Goal: Task Accomplishment & Management: Complete application form

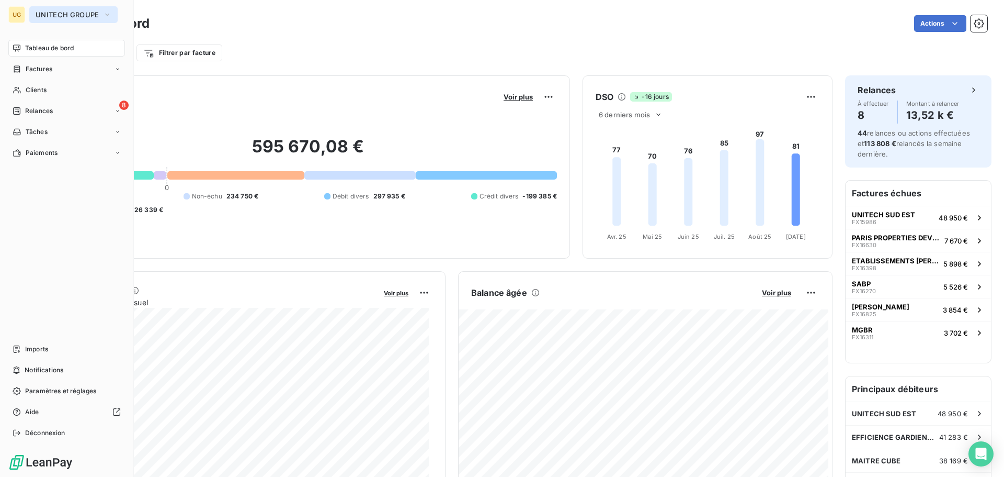
click at [38, 16] on span "UNITECH GROUPE" at bounding box center [67, 14] width 63 height 8
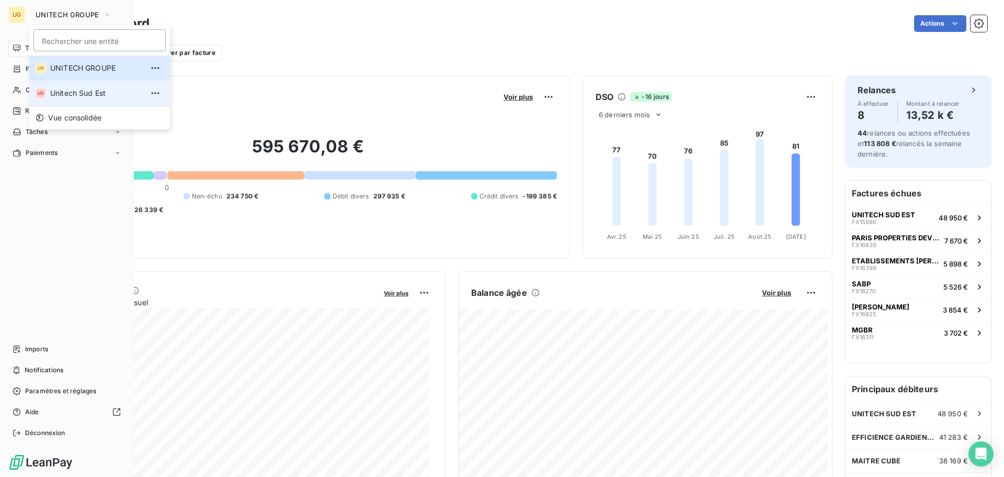
click at [69, 92] on span "Unitech Sud Est" at bounding box center [96, 93] width 93 height 10
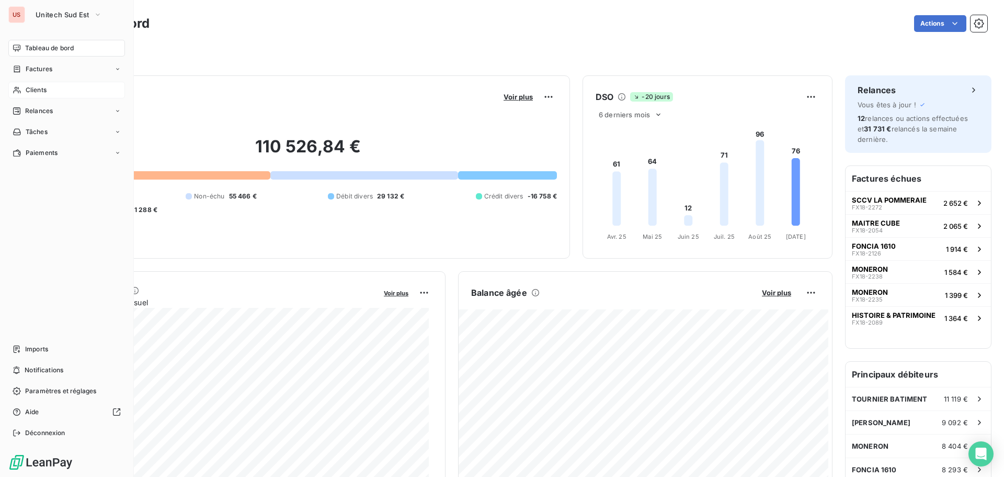
click at [51, 90] on div "Clients" at bounding box center [66, 90] width 117 height 17
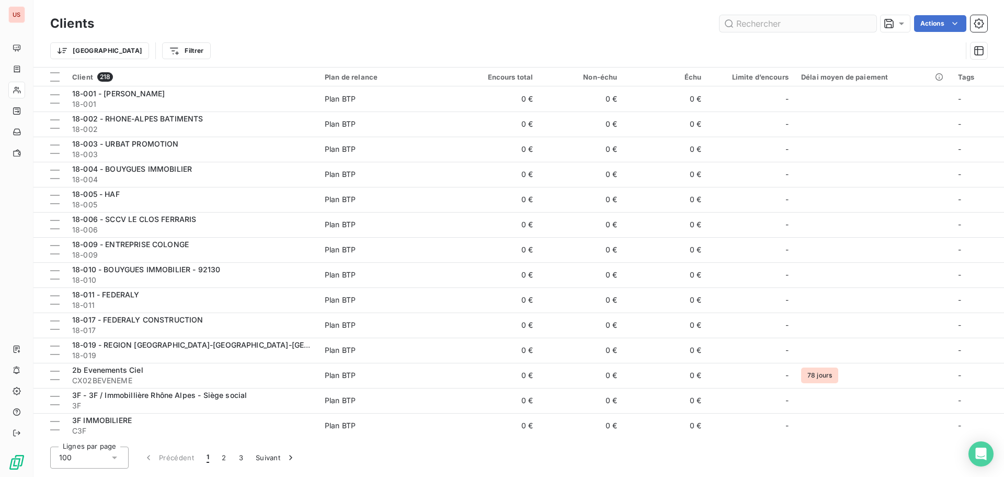
click at [771, 23] on input "text" at bounding box center [798, 23] width 157 height 17
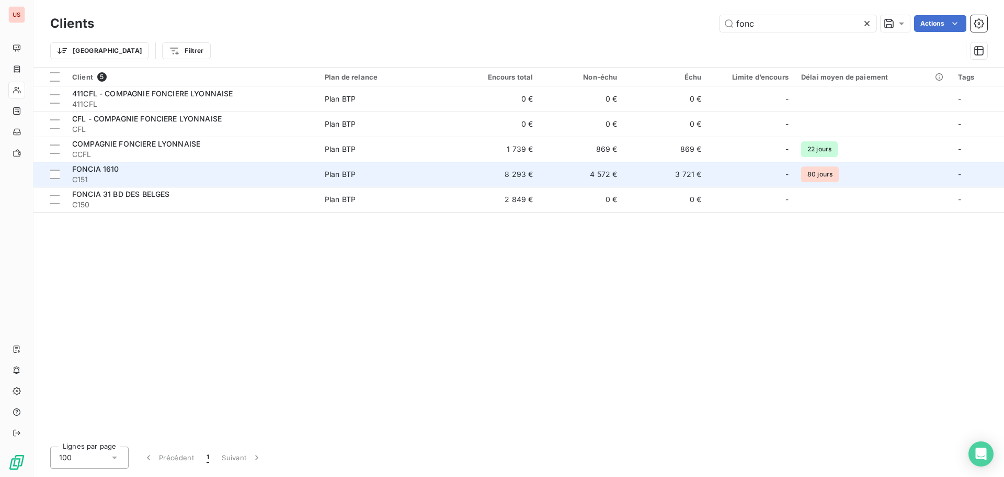
type input "fonc"
click at [529, 181] on td "8 293 €" at bounding box center [498, 174] width 84 height 25
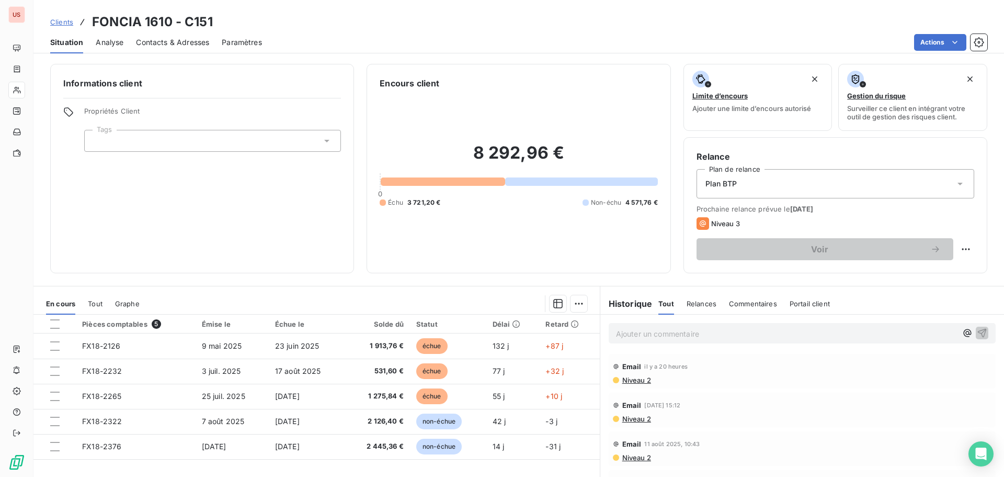
click at [622, 335] on p "Ajouter un commentaire ﻿" at bounding box center [786, 333] width 341 height 13
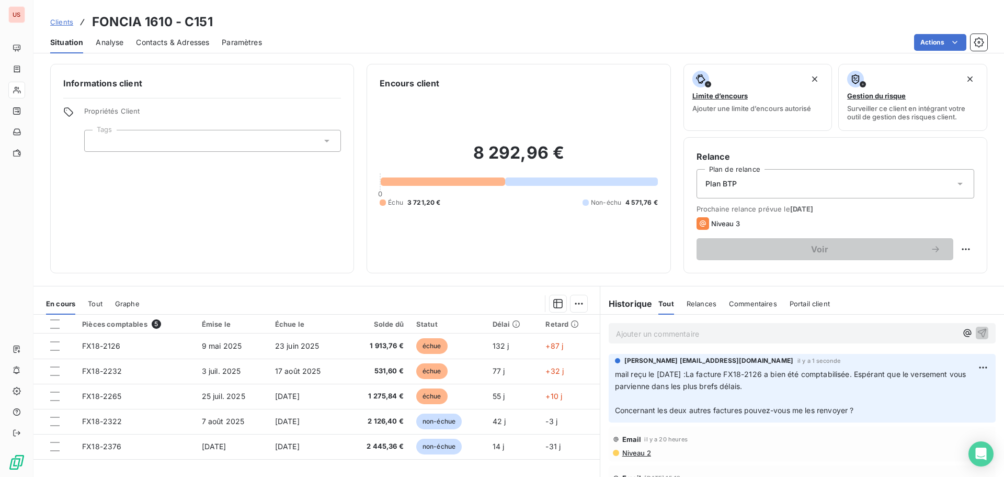
click at [646, 328] on p "Ajouter un commentaire ﻿" at bounding box center [786, 333] width 341 height 13
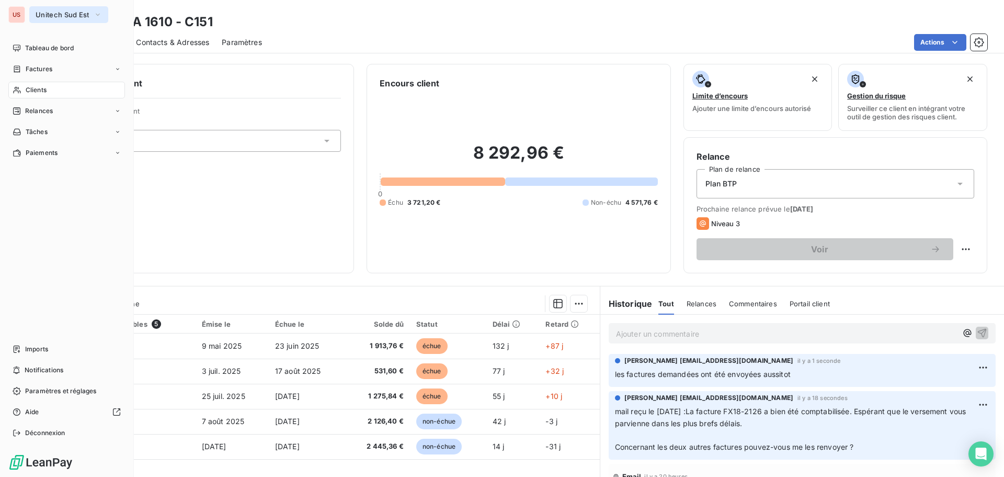
click at [42, 16] on span "Unitech Sud Est" at bounding box center [63, 14] width 54 height 8
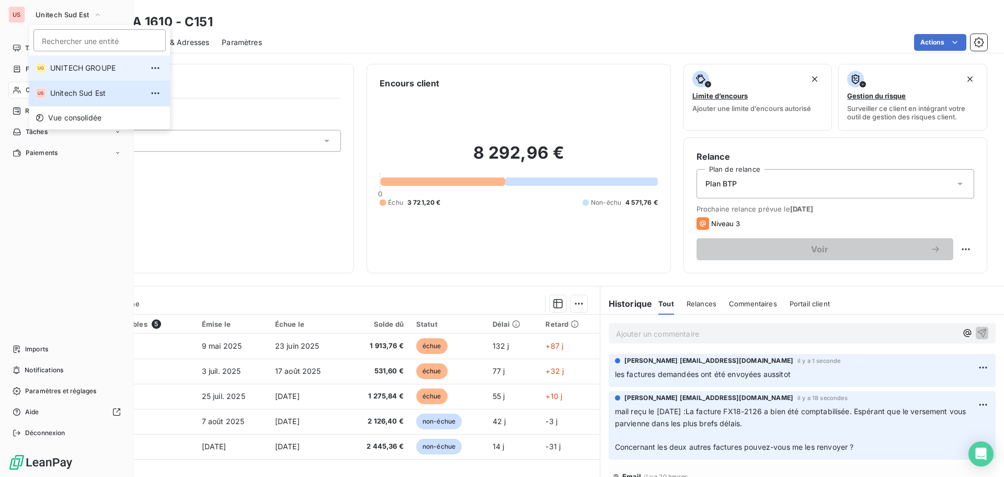
click at [56, 64] on span "UNITECH GROUPE" at bounding box center [96, 68] width 93 height 10
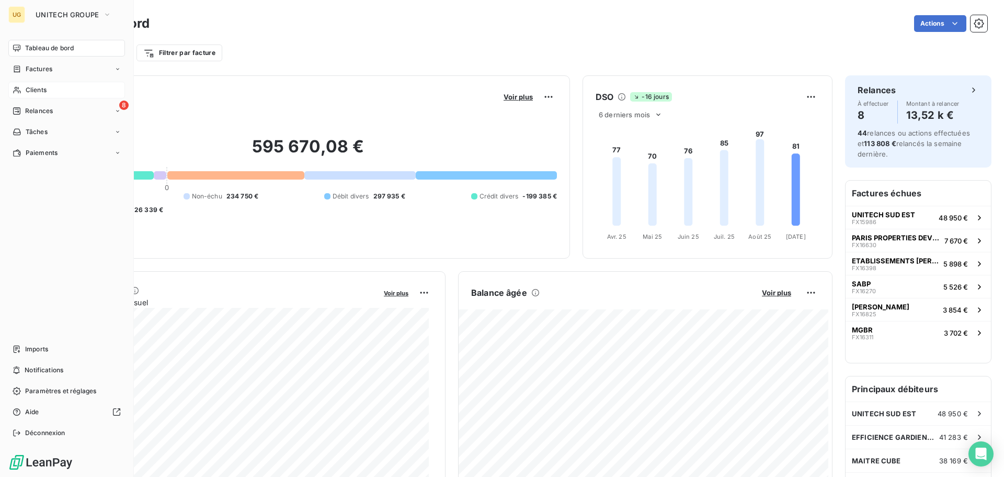
click at [56, 93] on div "Clients" at bounding box center [66, 90] width 117 height 17
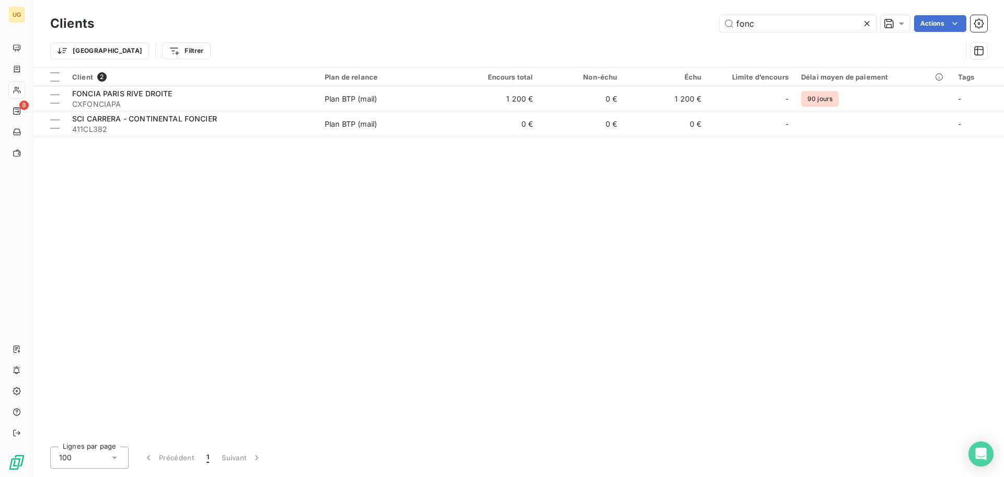
drag, startPoint x: 769, startPoint y: 23, endPoint x: 699, endPoint y: 22, distance: 70.1
click at [699, 22] on div "fonc Actions" at bounding box center [547, 23] width 881 height 17
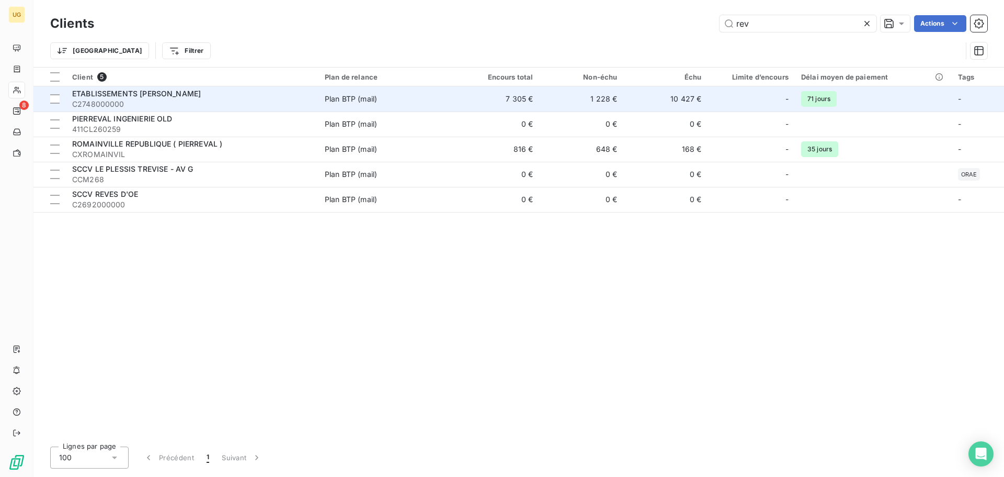
type input "rev"
click at [520, 97] on td "7 305 €" at bounding box center [498, 98] width 84 height 25
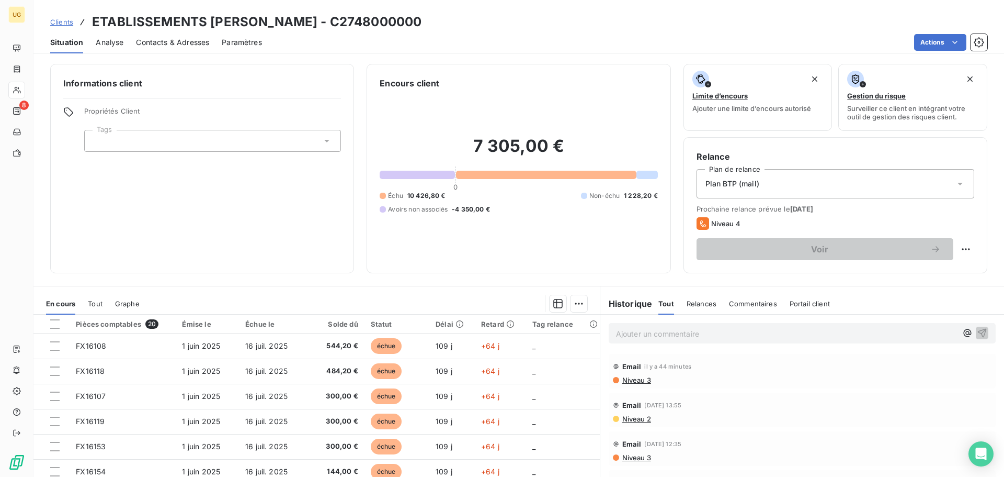
click at [640, 332] on p "Ajouter un commentaire ﻿" at bounding box center [786, 333] width 341 height 13
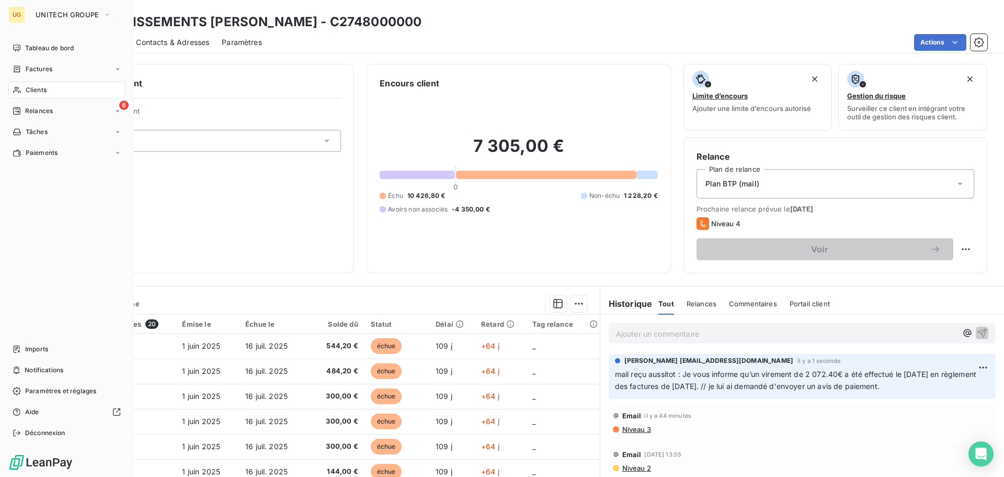
click at [53, 91] on div "Clients" at bounding box center [66, 90] width 117 height 17
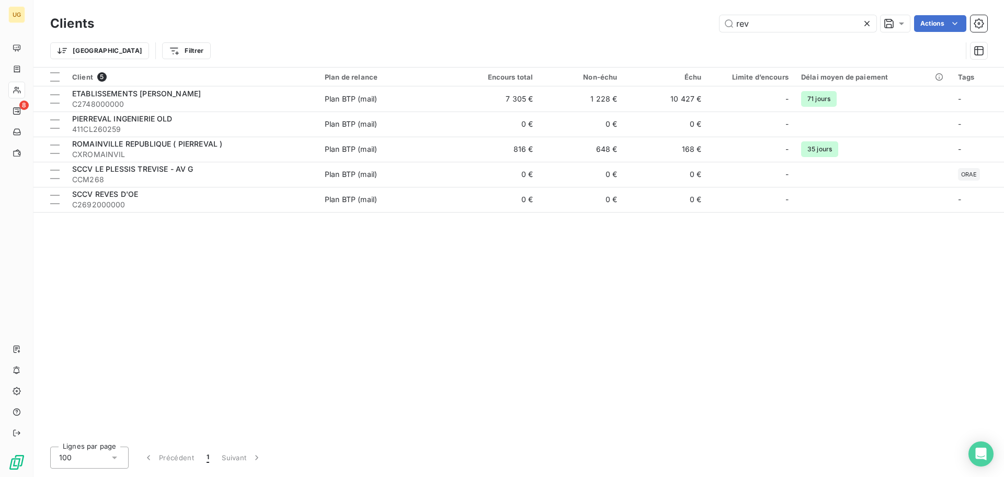
drag, startPoint x: 791, startPoint y: 19, endPoint x: 702, endPoint y: 35, distance: 89.7
click at [702, 35] on div "Clients rev Actions Trier Filtrer" at bounding box center [518, 40] width 937 height 54
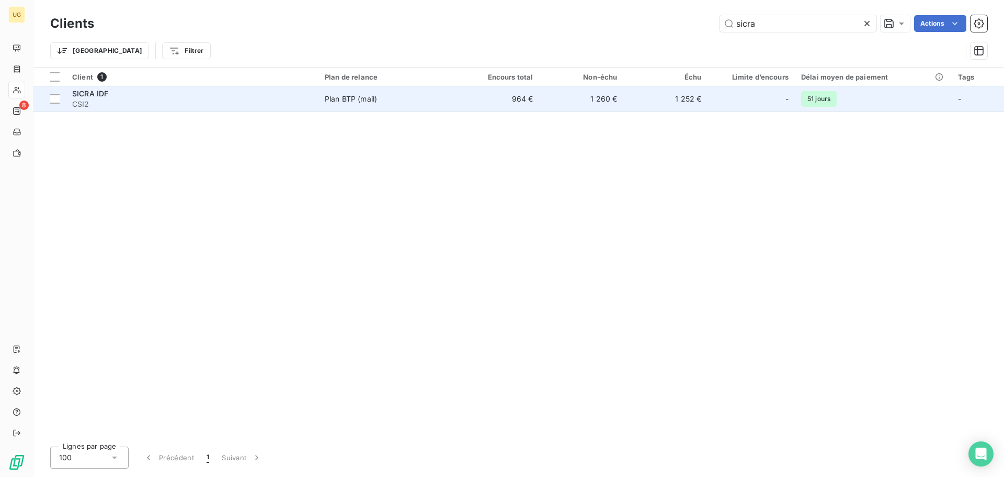
type input "sicra"
click at [430, 103] on span "Plan BTP (mail)" at bounding box center [387, 99] width 124 height 10
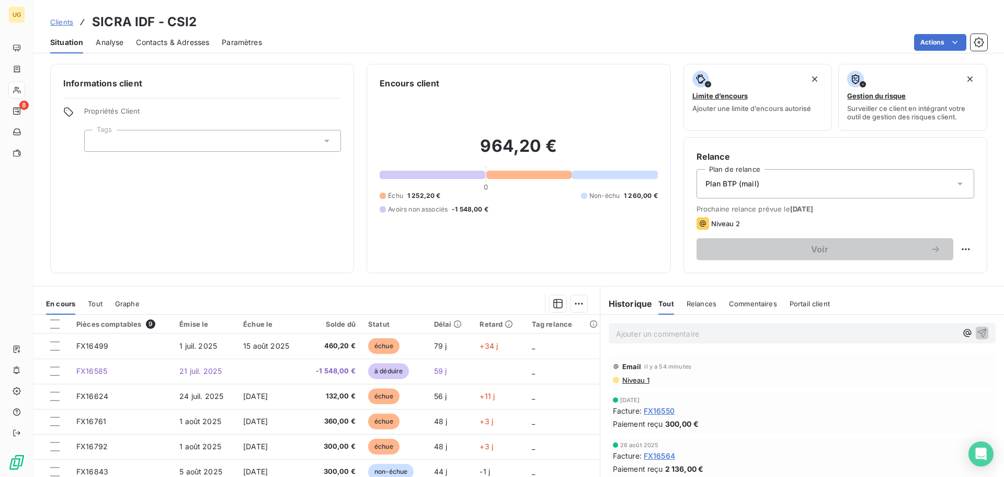
click at [201, 42] on span "Contacts & Adresses" at bounding box center [172, 42] width 73 height 10
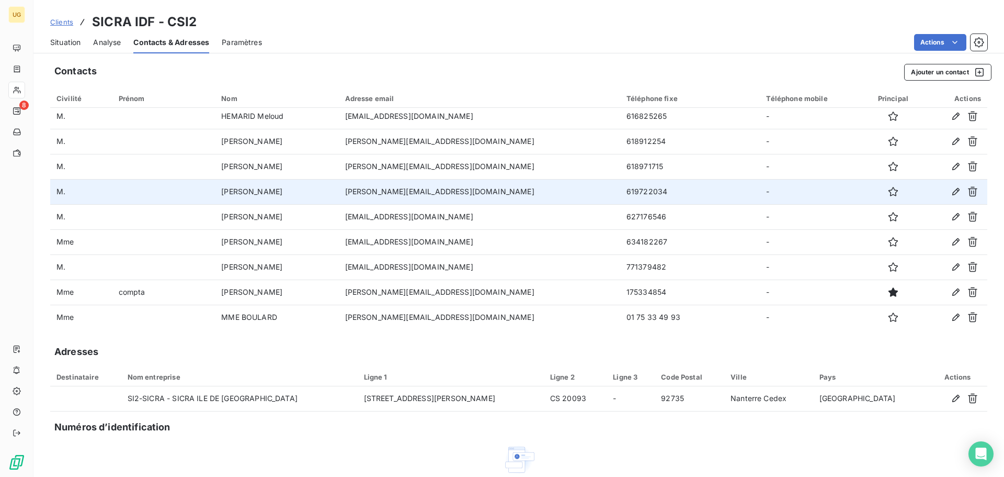
scroll to position [157, 0]
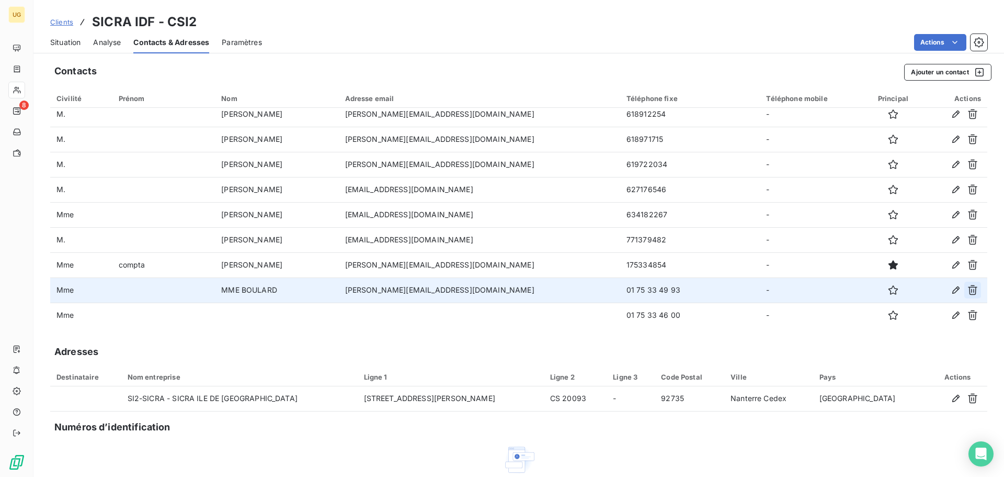
click at [968, 291] on icon "button" at bounding box center [972, 290] width 9 height 10
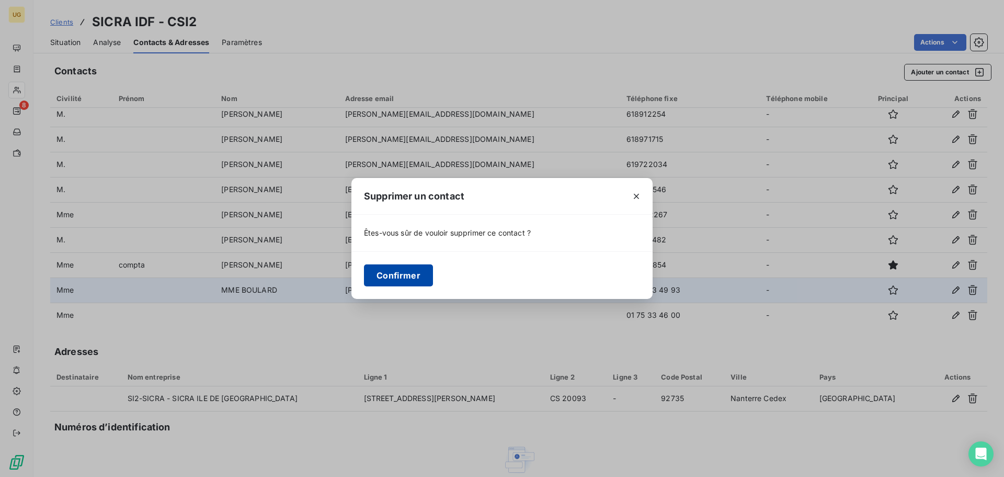
click at [407, 273] on button "Confirmer" at bounding box center [398, 275] width 69 height 22
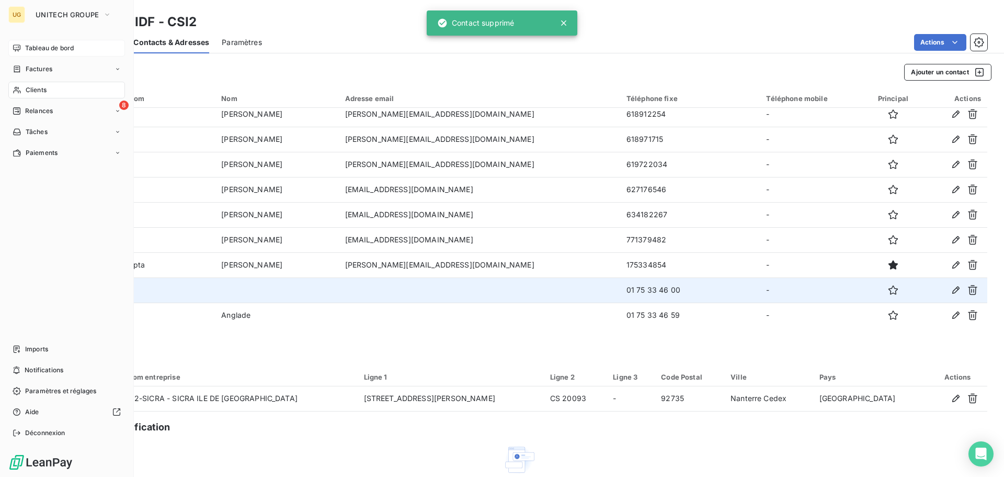
drag, startPoint x: 33, startPoint y: 48, endPoint x: 54, endPoint y: 40, distance: 23.0
click at [33, 48] on span "Tableau de bord" at bounding box center [49, 47] width 49 height 9
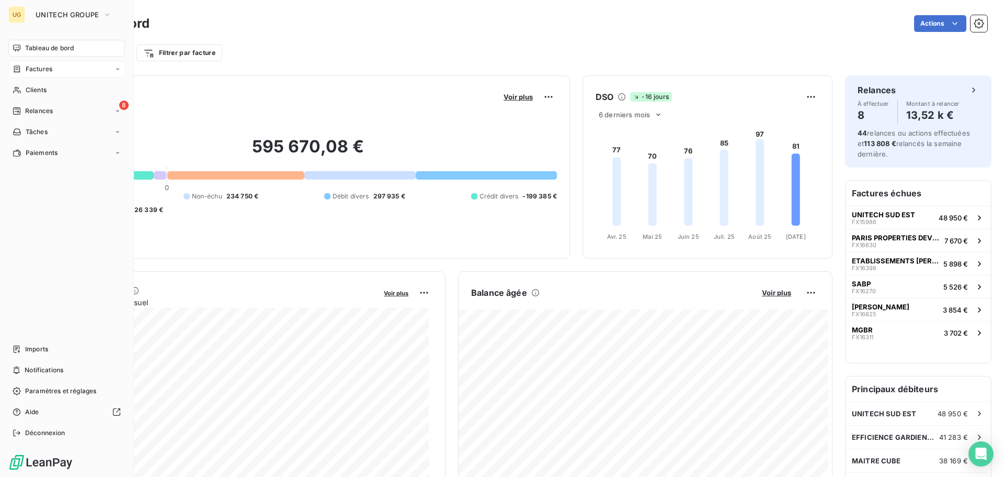
click at [26, 71] on span "Factures" at bounding box center [39, 68] width 27 height 9
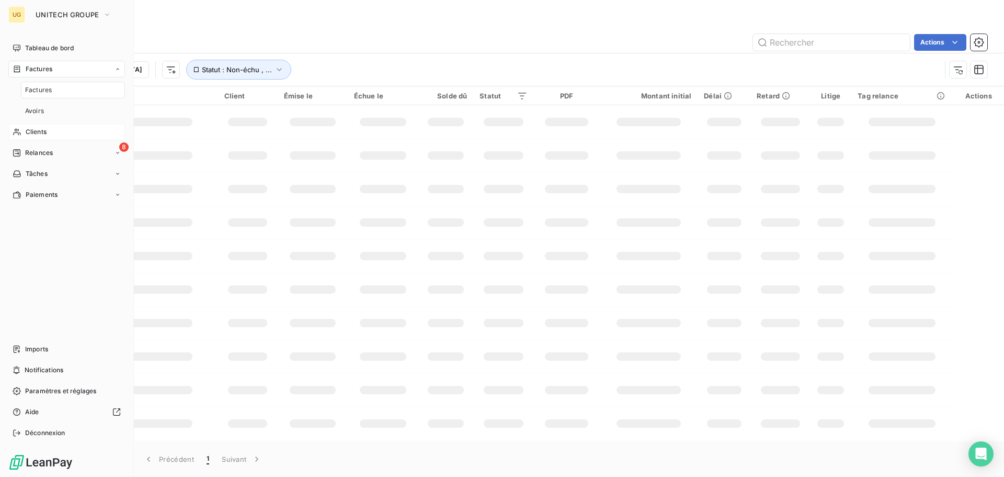
click at [40, 134] on span "Clients" at bounding box center [36, 131] width 21 height 9
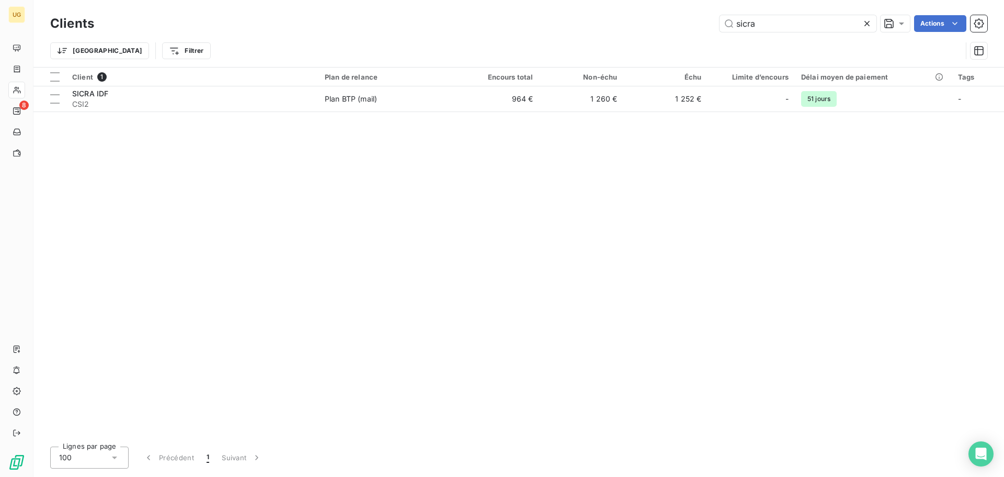
drag, startPoint x: 778, startPoint y: 19, endPoint x: 711, endPoint y: 29, distance: 67.8
click at [711, 29] on div "sicra Actions" at bounding box center [547, 23] width 881 height 17
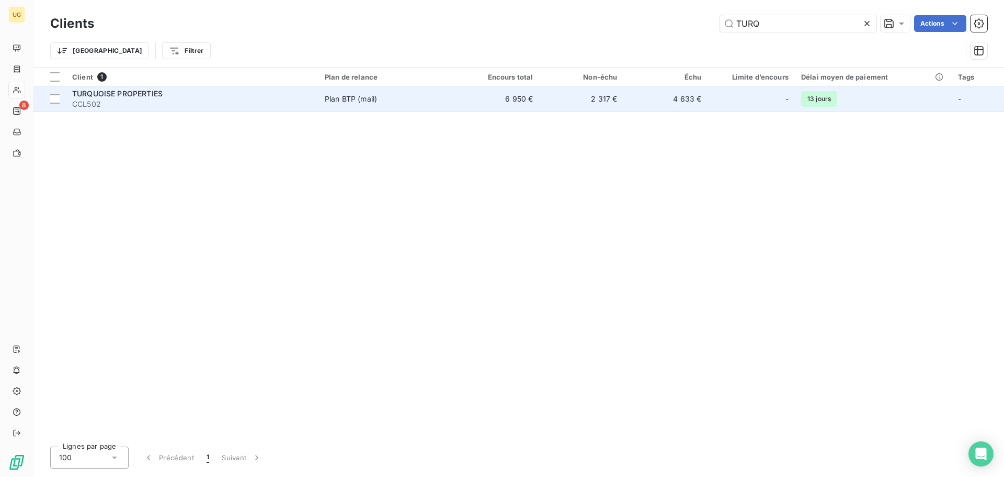
type input "TURQ"
click at [551, 98] on td "2 317 €" at bounding box center [581, 98] width 84 height 25
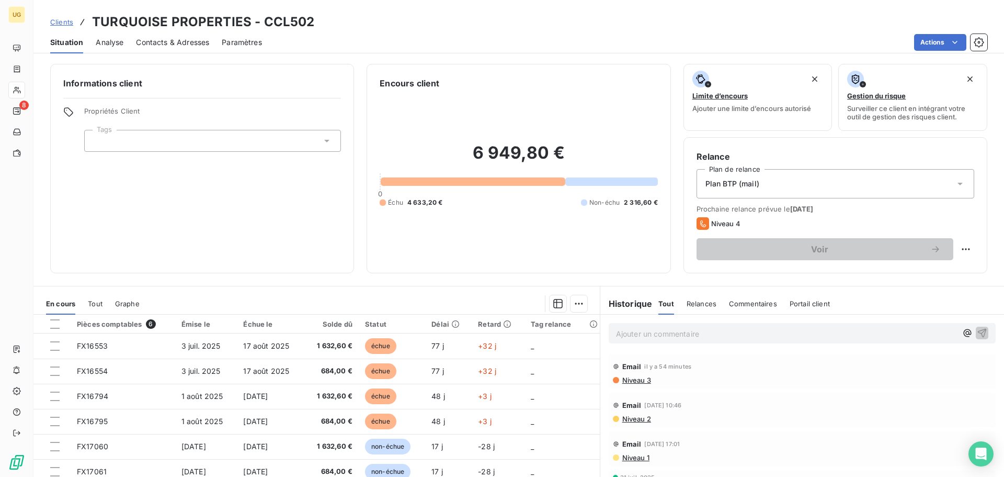
click at [199, 44] on span "Contacts & Adresses" at bounding box center [172, 42] width 73 height 10
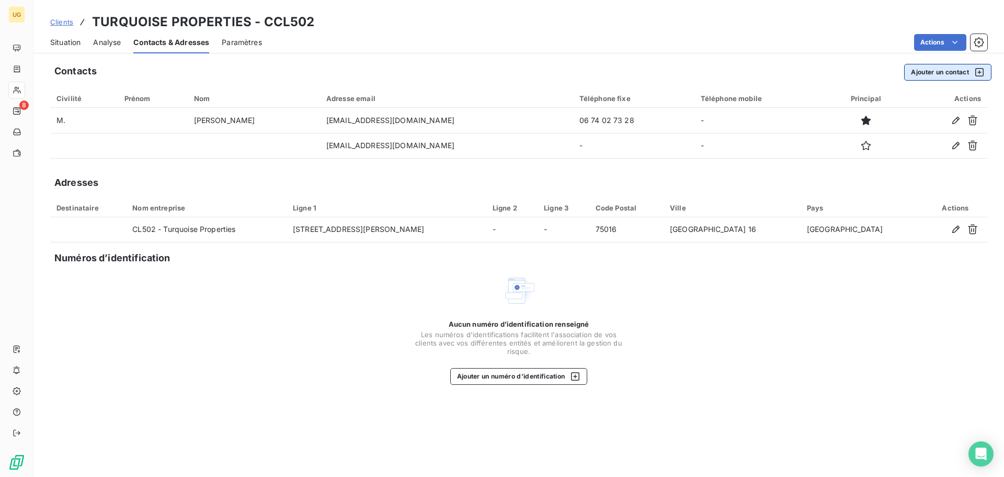
click at [946, 73] on button "Ajouter un contact" at bounding box center [947, 72] width 87 height 17
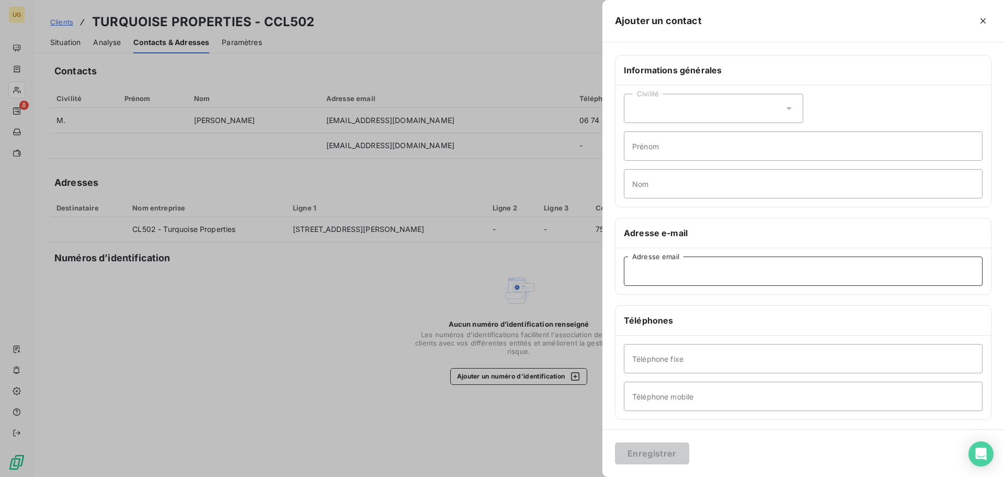
click at [631, 271] on input "Adresse email" at bounding box center [803, 270] width 359 height 29
paste input "[PERSON_NAME][EMAIL_ADDRESS][DOMAIN_NAME]"
type input "[PERSON_NAME][EMAIL_ADDRESS][DOMAIN_NAME]"
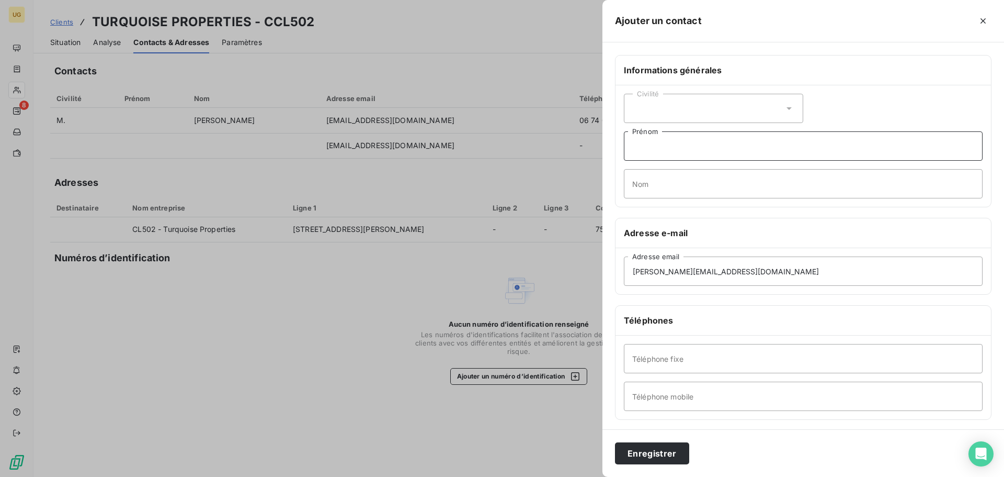
click at [635, 148] on input "Prénom" at bounding box center [803, 145] width 359 height 29
type input "[PERSON_NAME]"
type input "DIMITRIJEVIC"
click at [635, 353] on input "Téléphone fixe" at bounding box center [803, 358] width 359 height 29
paste input "[PHONE_NUMBER]"
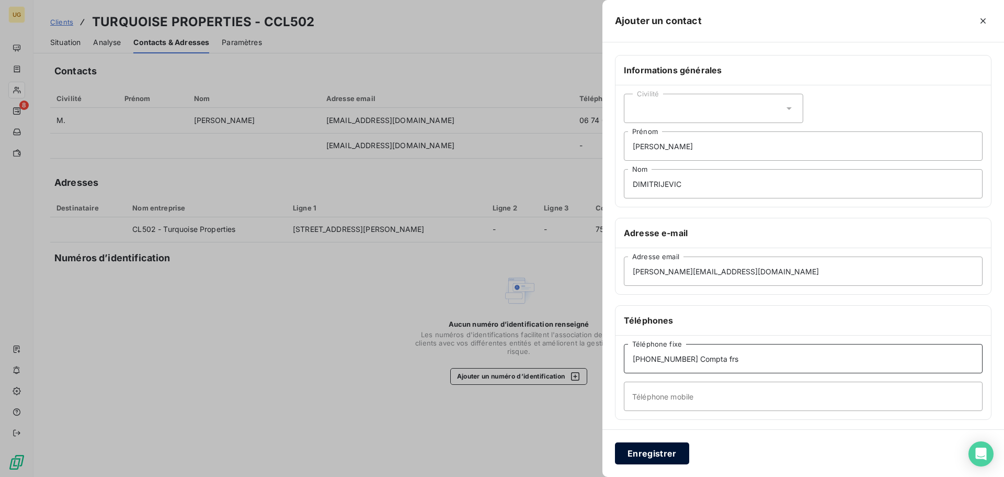
type input "[PHONE_NUMBER] Compta frs"
click at [642, 454] on button "Enregistrer" at bounding box center [652, 453] width 74 height 22
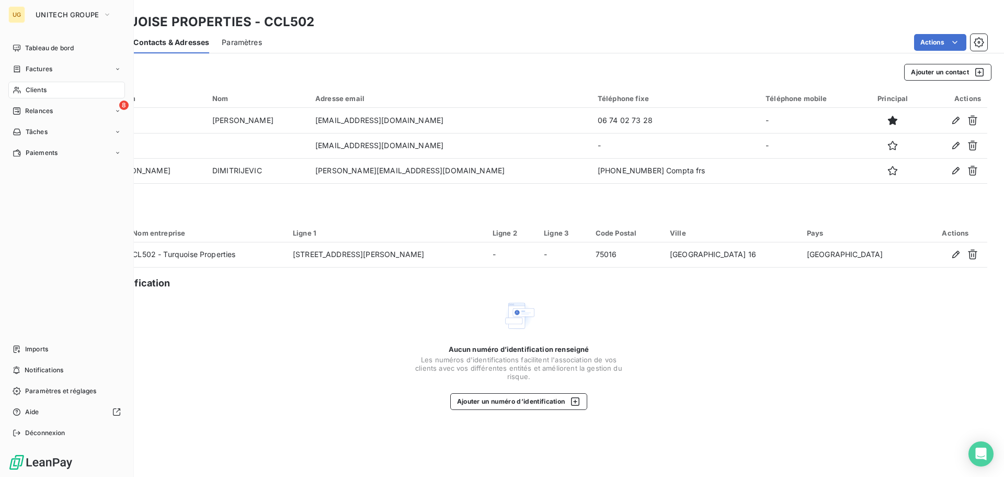
click at [28, 90] on span "Clients" at bounding box center [36, 89] width 21 height 9
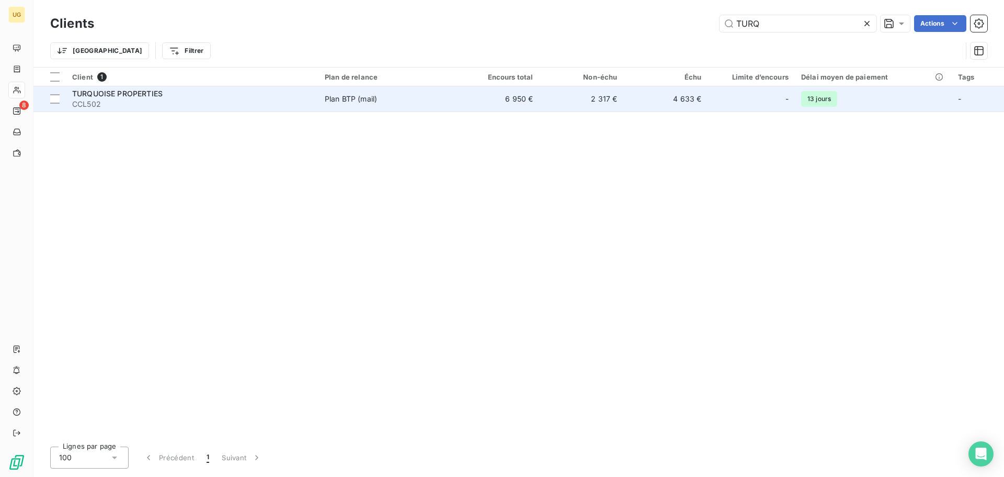
click at [361, 104] on td "Plan BTP (mail)" at bounding box center [387, 98] width 137 height 25
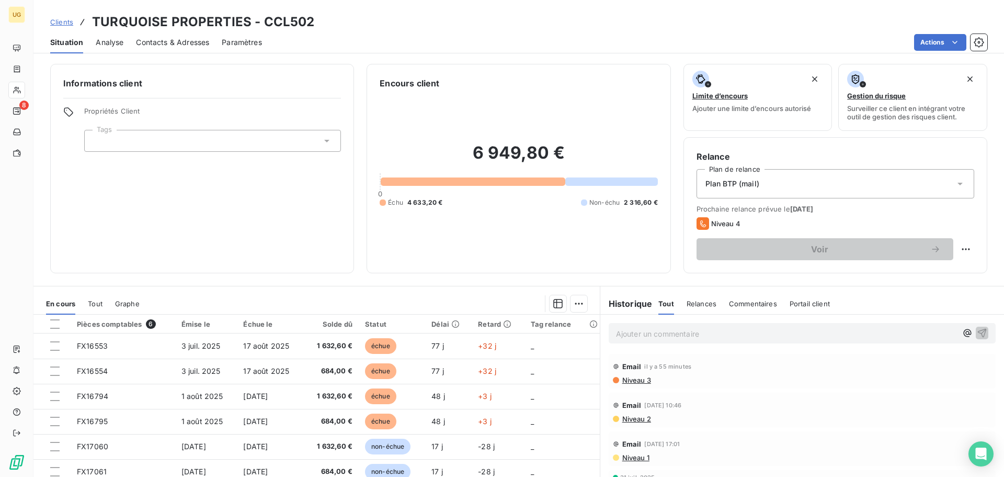
click at [637, 327] on p "Ajouter un commentaire ﻿" at bounding box center [786, 333] width 341 height 13
